Goal: Task Accomplishment & Management: Complete application form

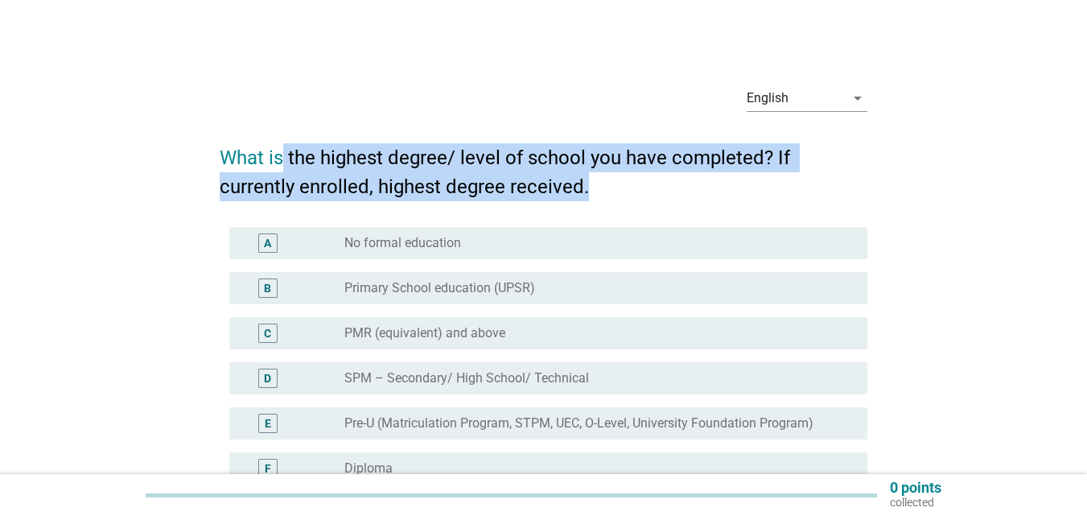
drag, startPoint x: 280, startPoint y: 159, endPoint x: 717, endPoint y: 172, distance: 437.1
click at [717, 172] on h2 "What is the highest degree/ level of school you have completed? If currently en…" at bounding box center [544, 164] width 648 height 74
click at [717, 173] on h2 "What is the highest degree/ level of school you have completed? If currently en…" at bounding box center [544, 164] width 648 height 74
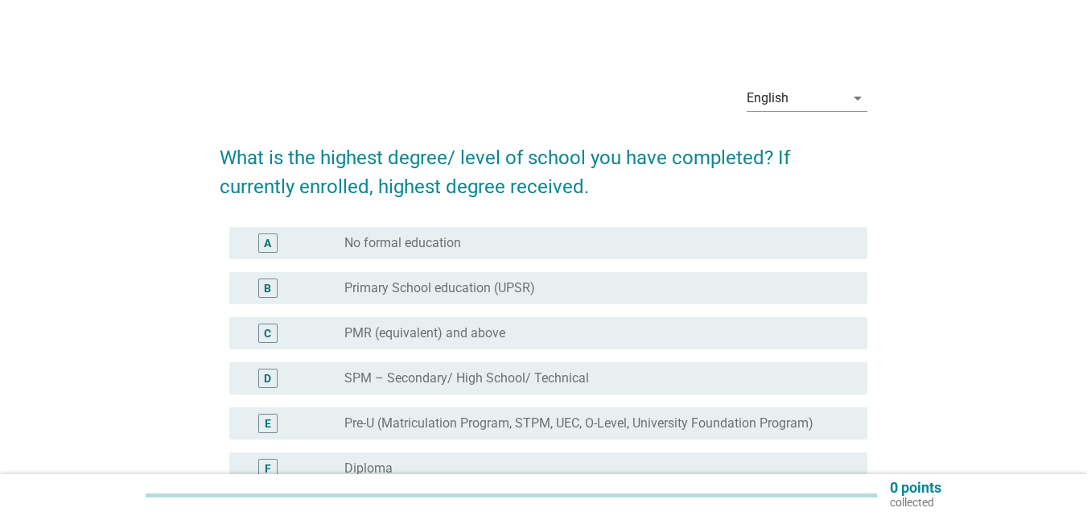
click at [717, 173] on h2 "What is the highest degree/ level of school you have completed? If currently en…" at bounding box center [544, 164] width 648 height 74
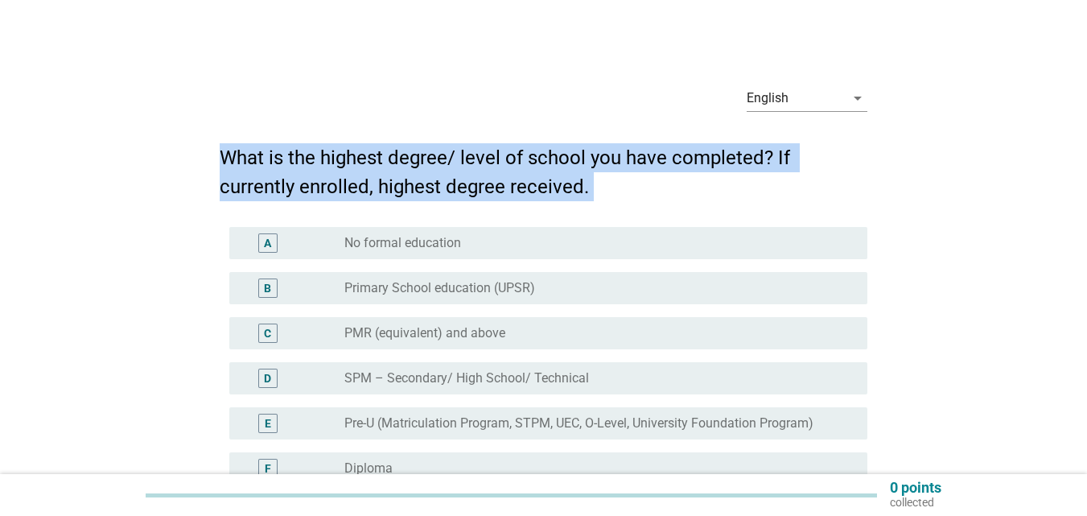
click at [717, 173] on h2 "What is the highest degree/ level of school you have completed? If currently en…" at bounding box center [544, 164] width 648 height 74
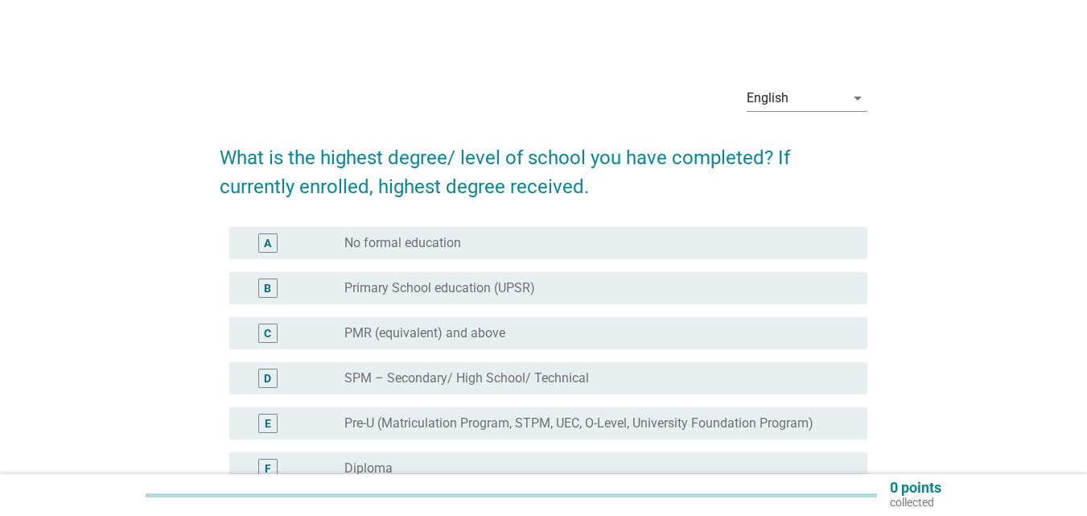
click at [717, 173] on h2 "What is the highest degree/ level of school you have completed? If currently en…" at bounding box center [544, 164] width 648 height 74
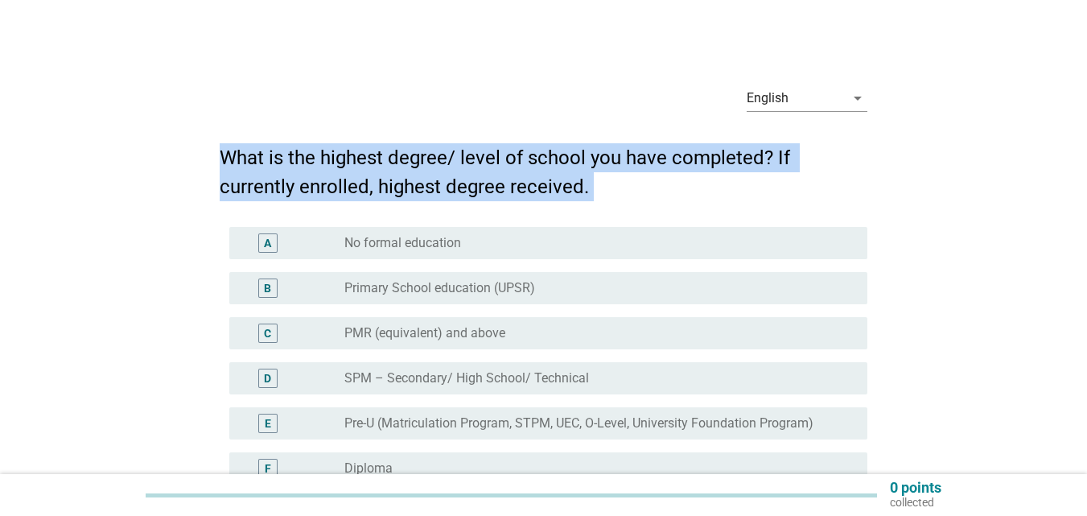
click at [717, 173] on h2 "What is the highest degree/ level of school you have completed? If currently en…" at bounding box center [544, 164] width 648 height 74
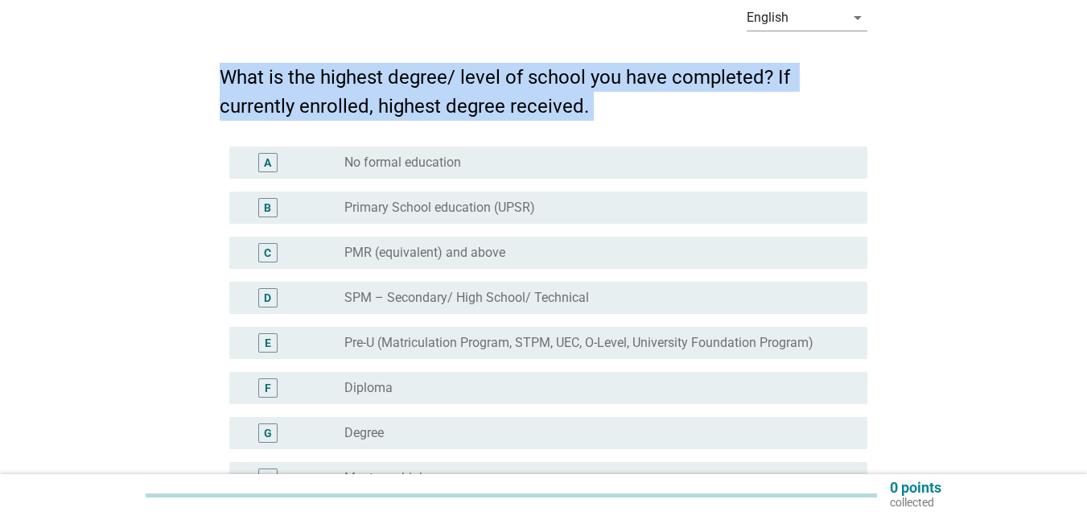
scroll to position [161, 0]
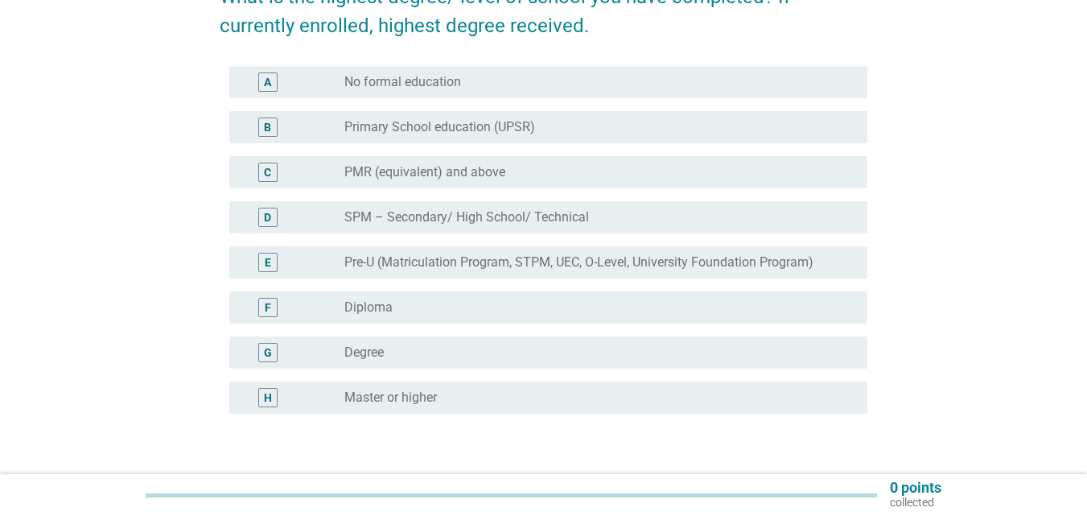
click at [262, 402] on div "H" at bounding box center [267, 397] width 19 height 19
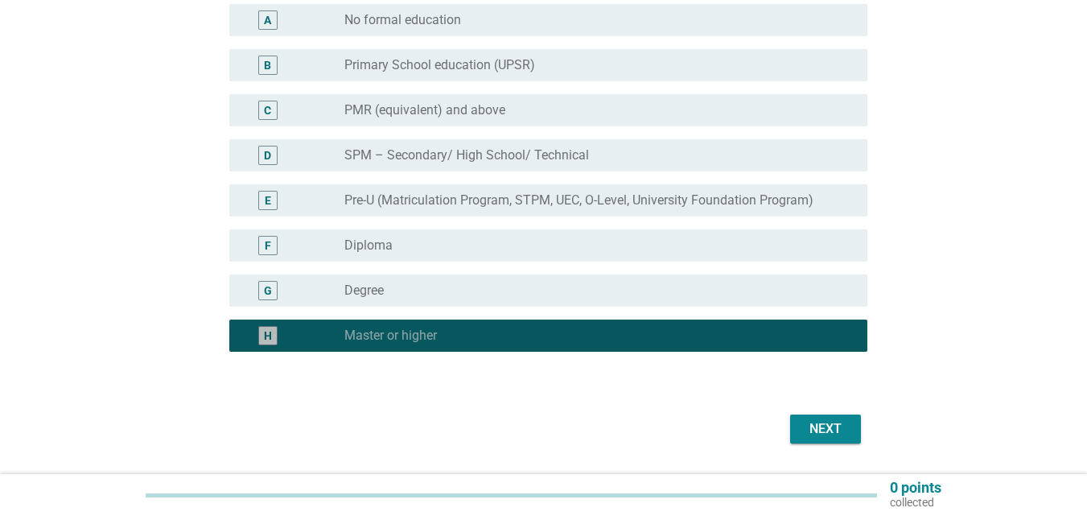
scroll to position [241, 0]
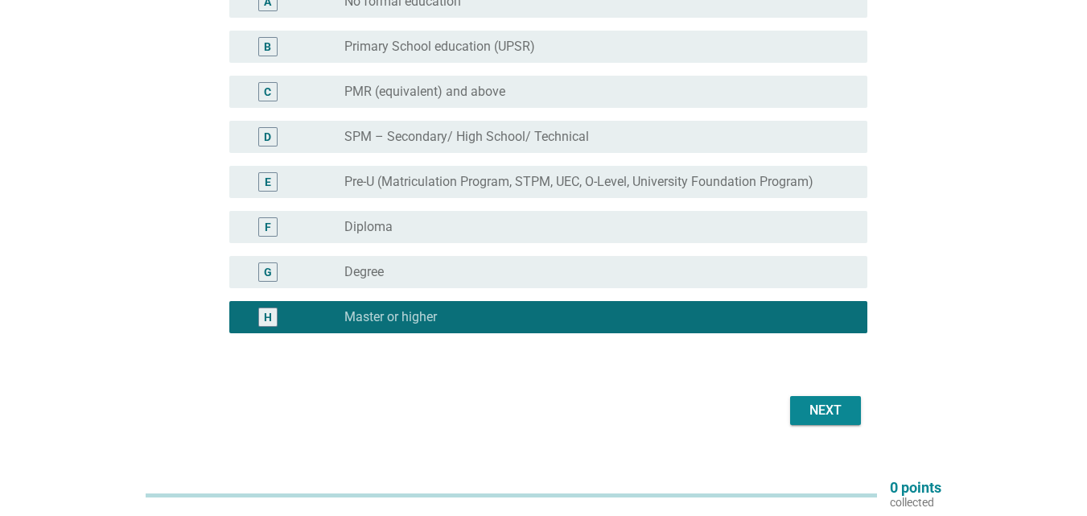
click at [813, 402] on div "Next" at bounding box center [825, 410] width 45 height 19
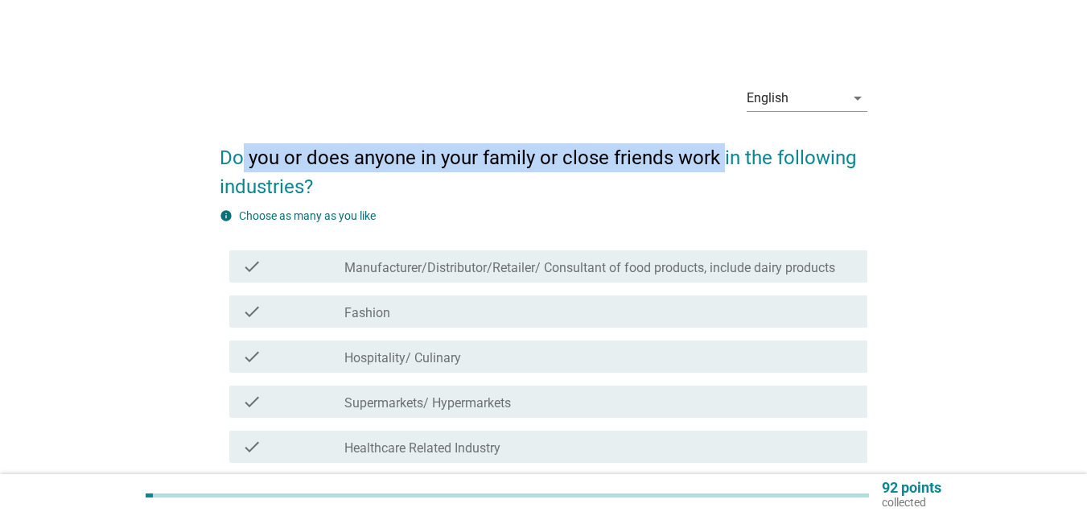
drag, startPoint x: 243, startPoint y: 161, endPoint x: 731, endPoint y: 154, distance: 487.7
click at [724, 154] on h2 "Do you or does anyone in your family or close friends work in the following ind…" at bounding box center [544, 164] width 648 height 74
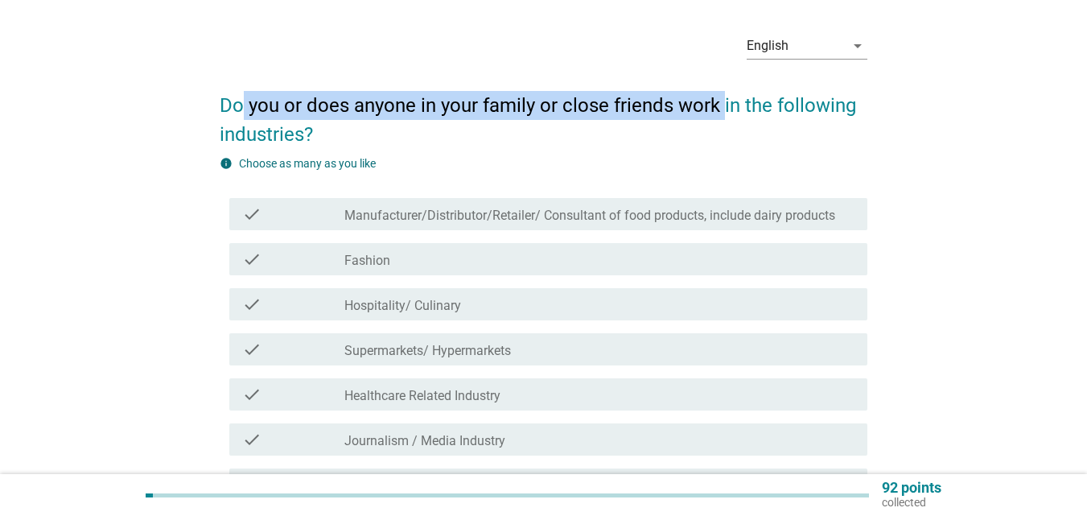
scroll to position [80, 0]
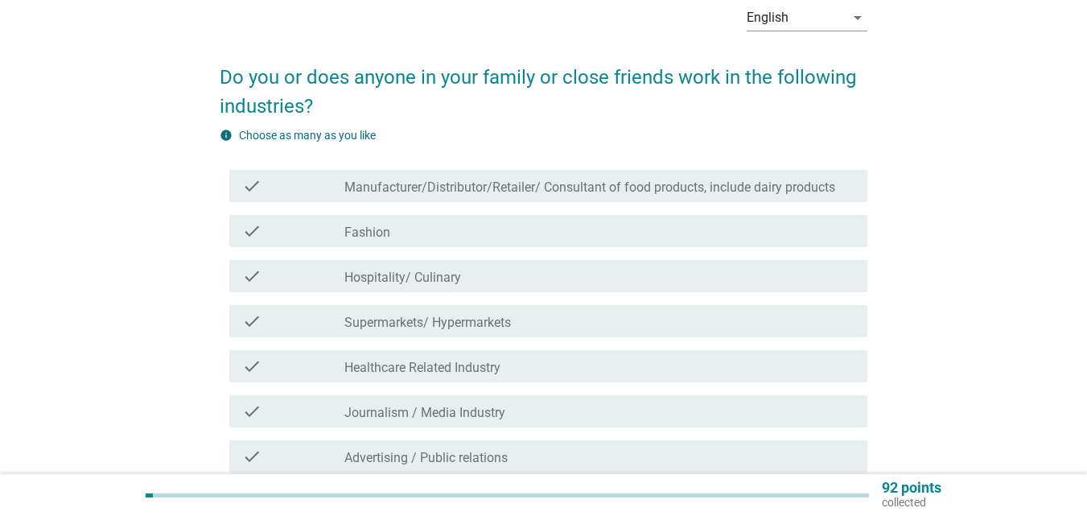
click at [778, 72] on h2 "Do you or does anyone in your family or close friends work in the following ind…" at bounding box center [544, 84] width 648 height 74
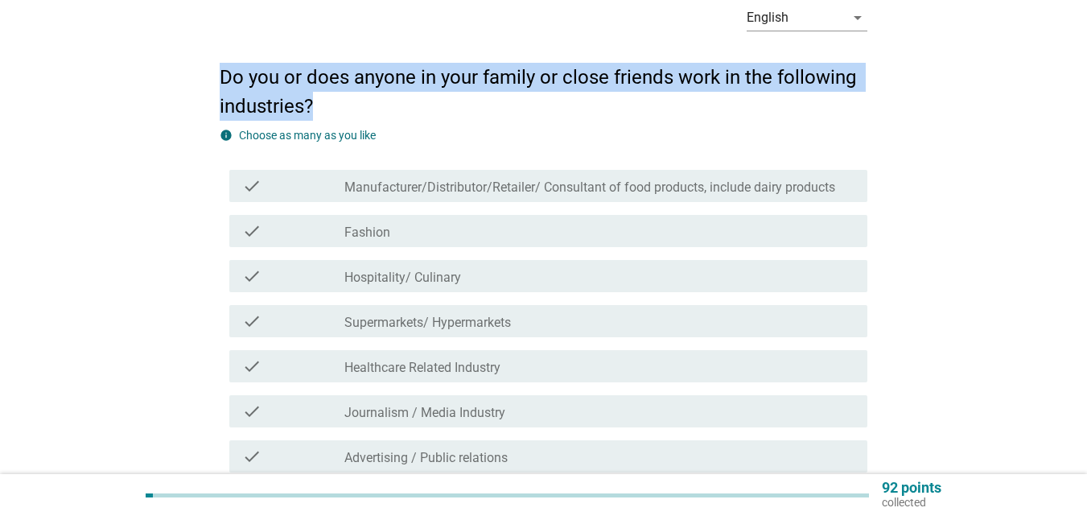
click at [778, 72] on h2 "Do you or does anyone in your family or close friends work in the following ind…" at bounding box center [544, 84] width 648 height 74
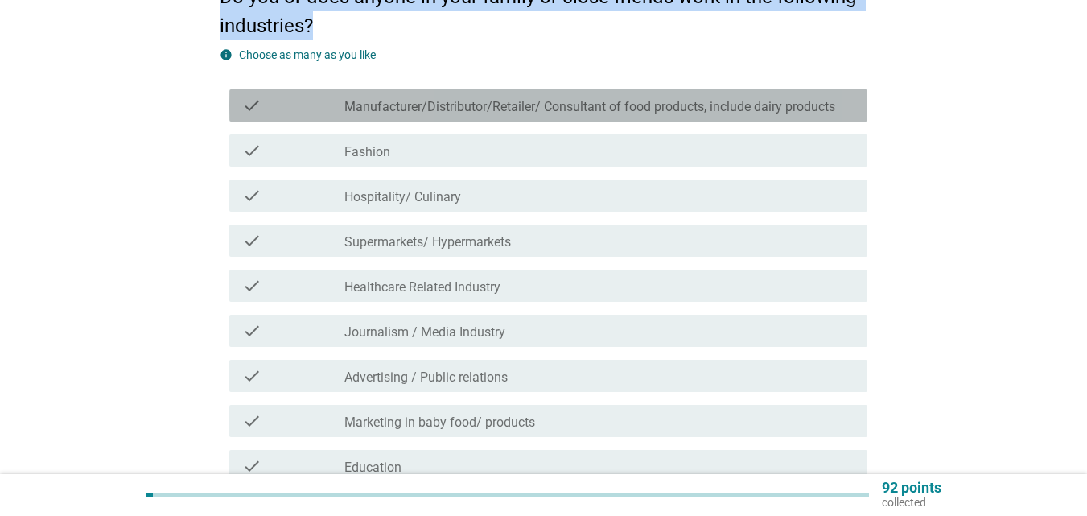
click at [453, 109] on label "Manufacturer/Distributor/Retailer/ Consultant of food products, include dairy p…" at bounding box center [589, 107] width 491 height 16
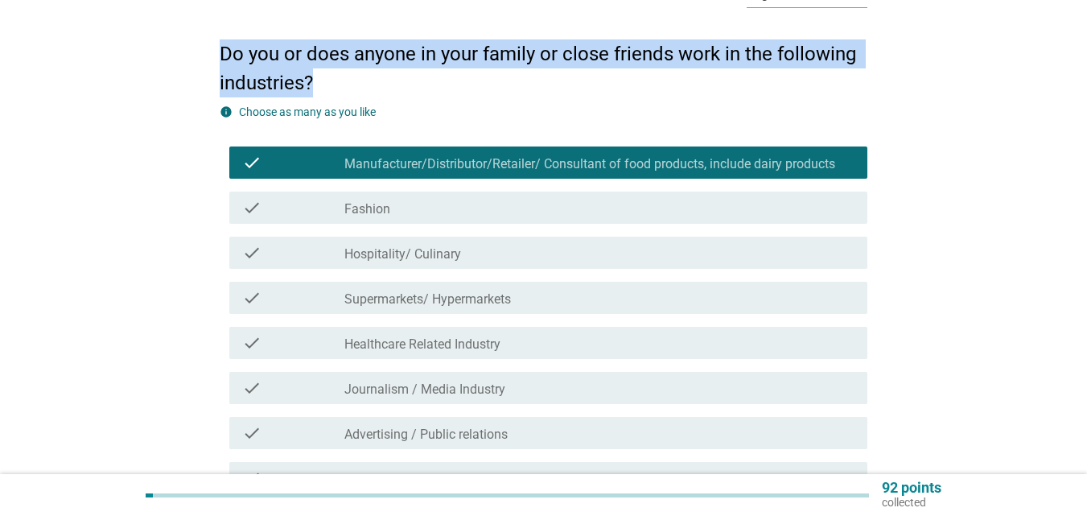
scroll to position [80, 0]
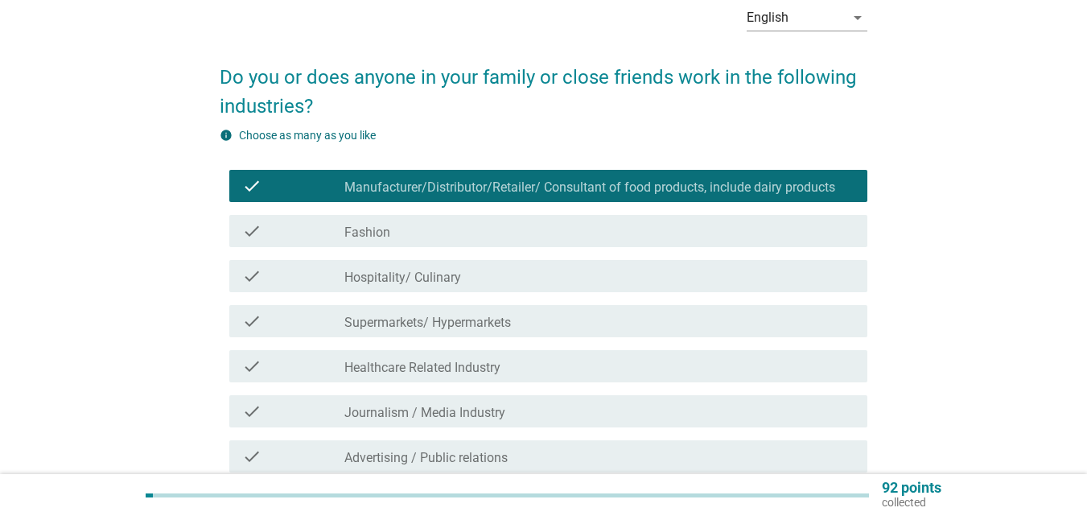
click at [253, 183] on icon "check" at bounding box center [251, 185] width 19 height 19
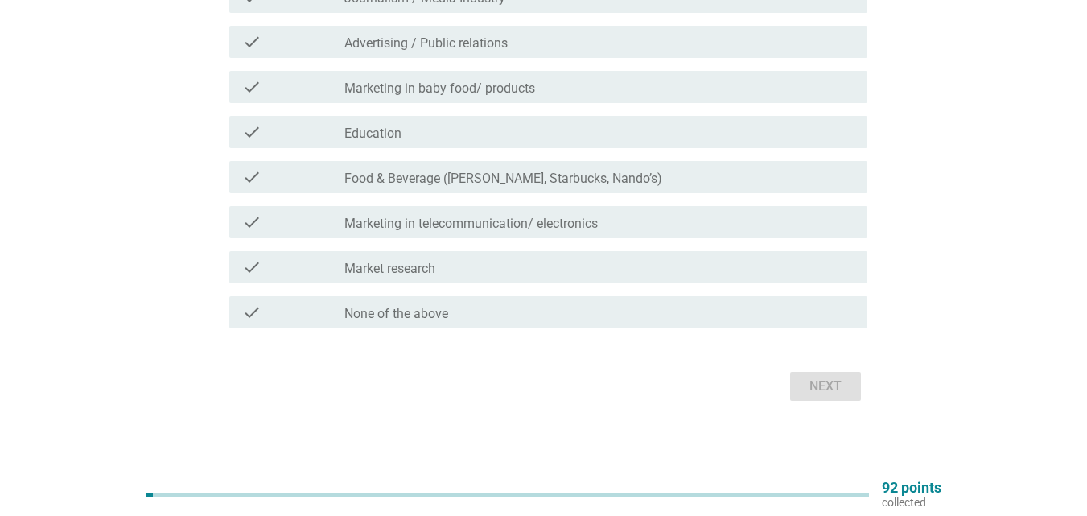
scroll to position [499, 0]
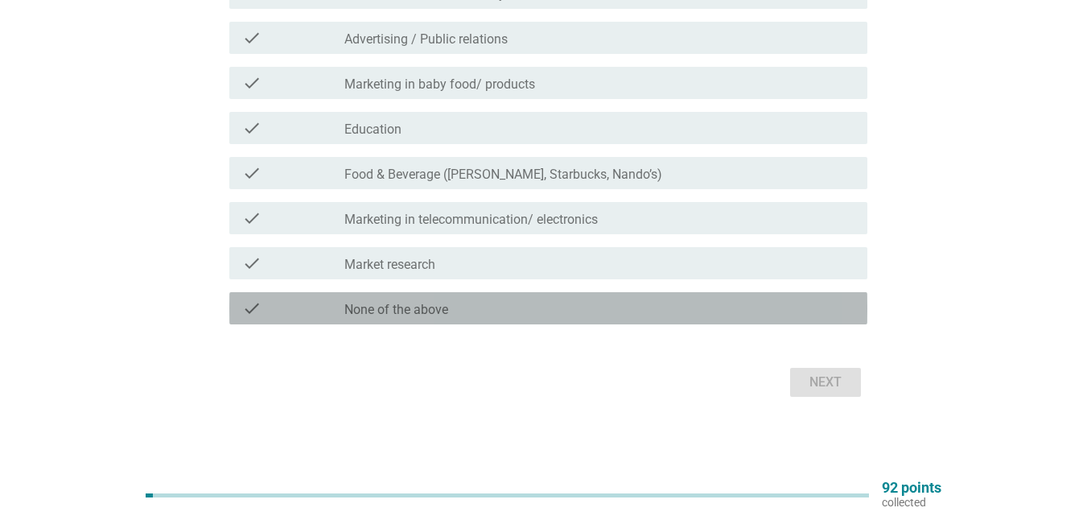
click at [254, 312] on icon "check" at bounding box center [251, 308] width 19 height 19
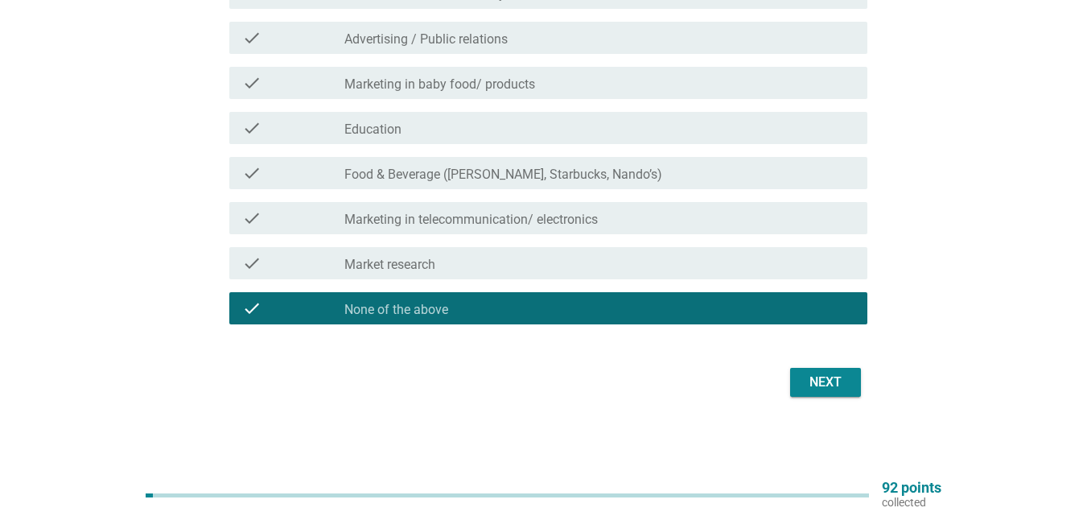
click at [843, 381] on div "Next" at bounding box center [825, 382] width 45 height 19
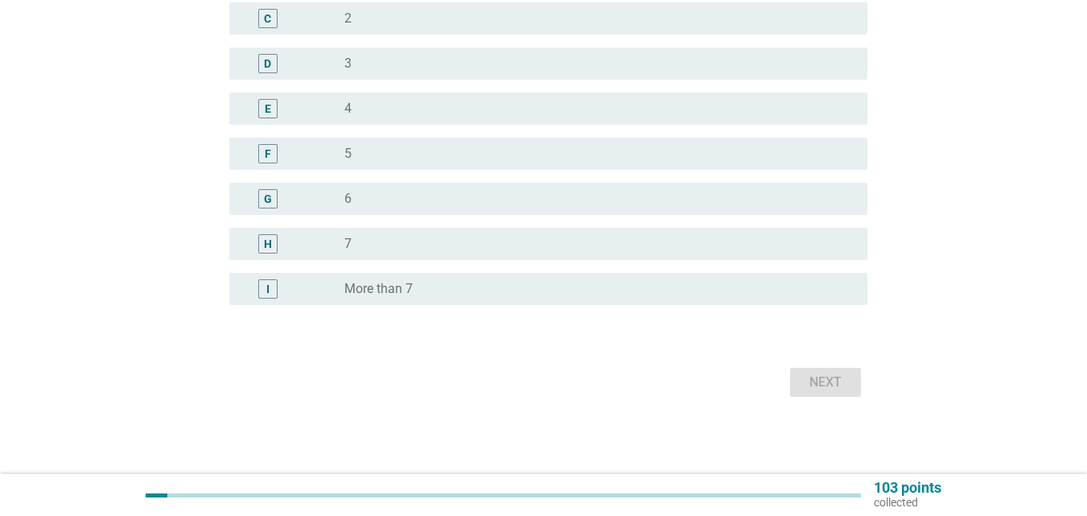
scroll to position [0, 0]
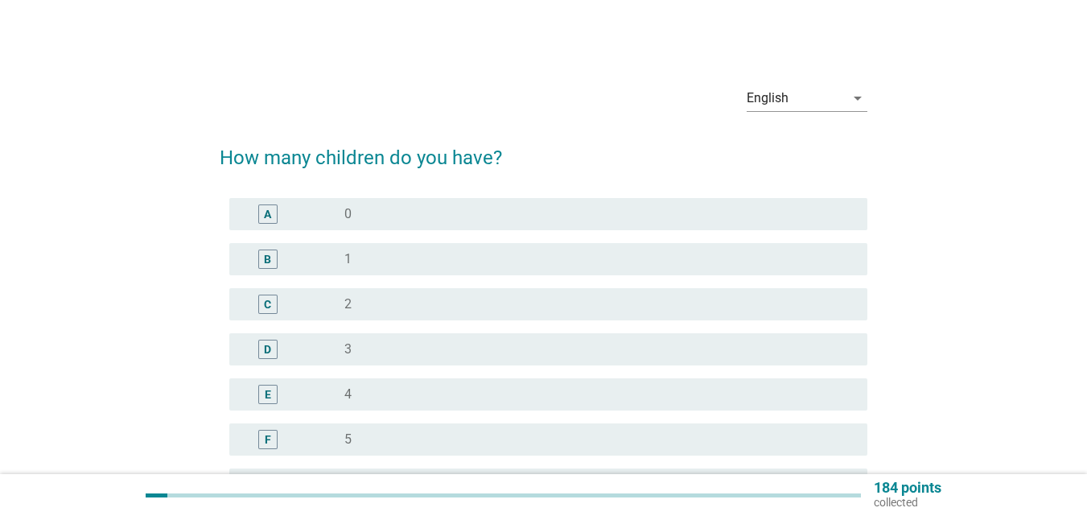
click at [263, 216] on div "A" at bounding box center [267, 213] width 19 height 19
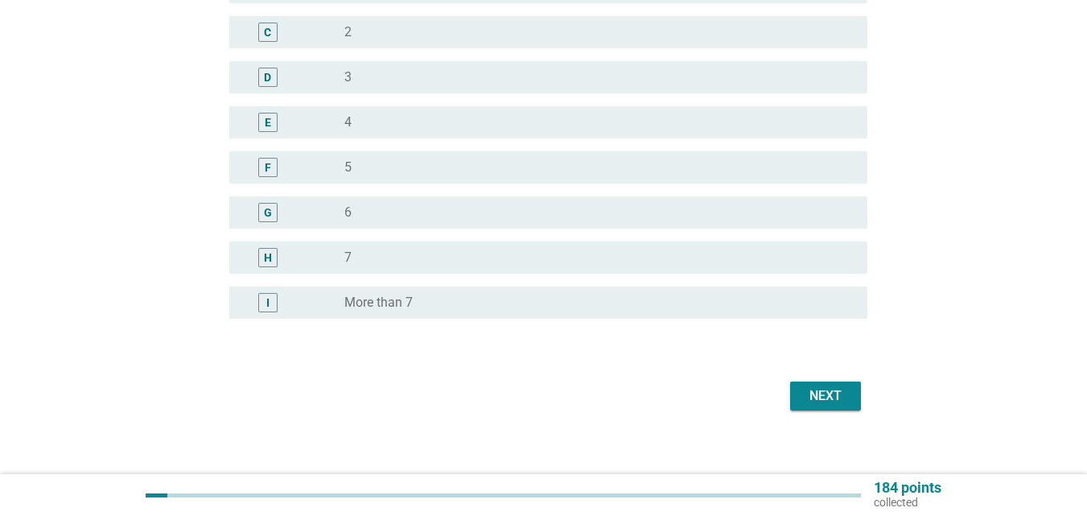
scroll to position [286, 0]
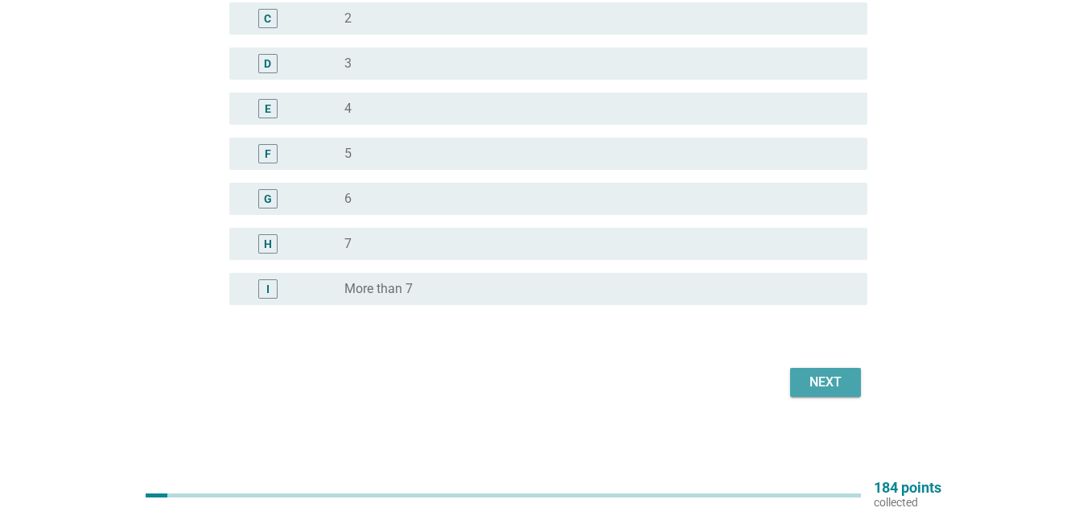
click at [842, 377] on div "Next" at bounding box center [825, 382] width 45 height 19
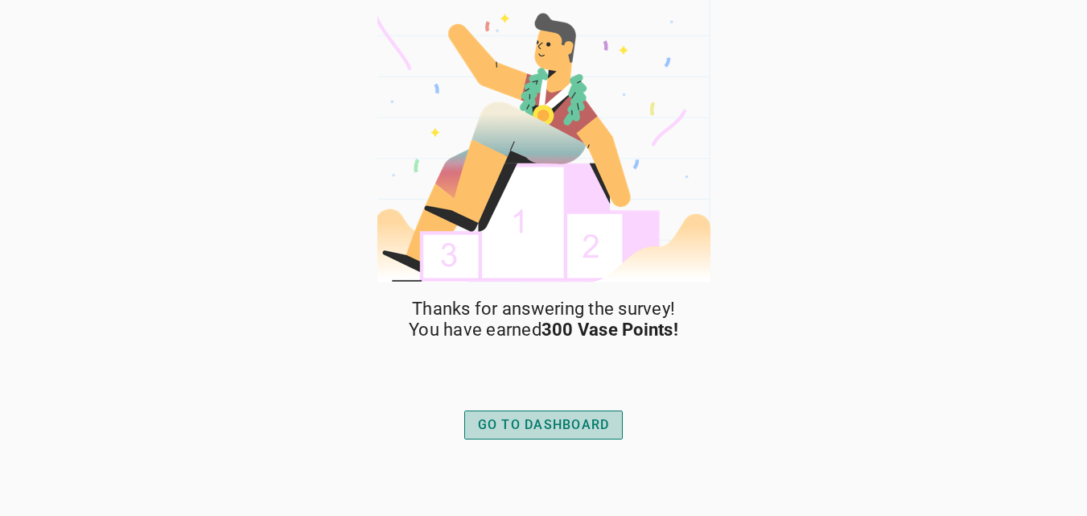
click at [605, 416] on div "GO TO DASHBOARD" at bounding box center [544, 424] width 132 height 19
